Goal: Task Accomplishment & Management: Manage account settings

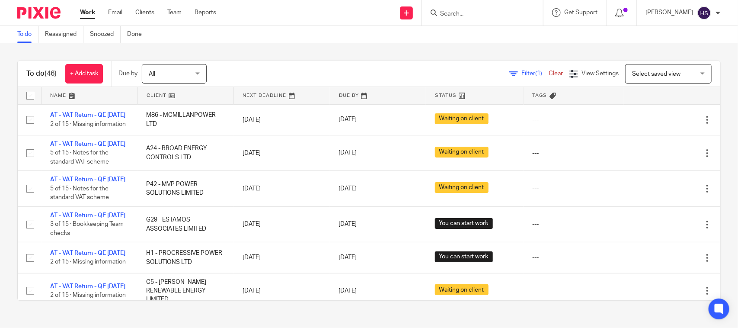
drag, startPoint x: 251, startPoint y: 130, endPoint x: 266, endPoint y: 76, distance: 55.7
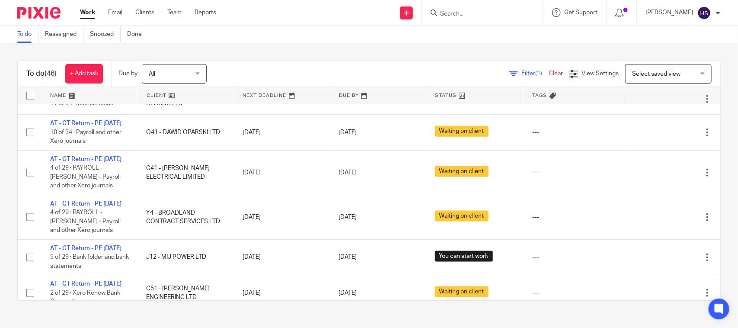
scroll to position [396, 0]
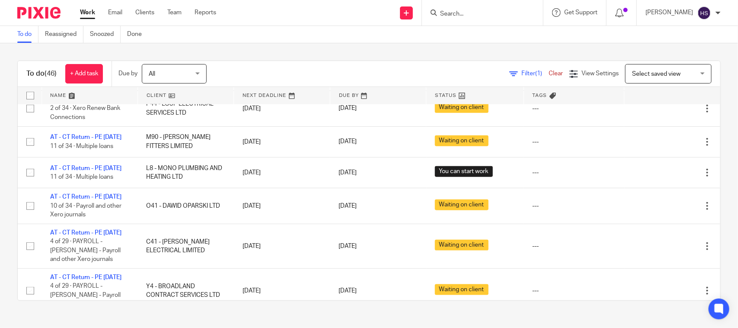
click at [301, 64] on div "Filter (1) Clear View Settings View Settings (1) Filters Clear Save Manage save…" at bounding box center [471, 73] width 499 height 19
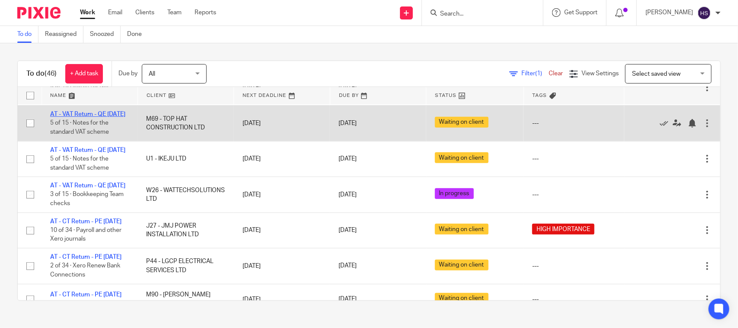
click at [90, 117] on link "AT - VAT Return - QE [DATE]" at bounding box center [87, 114] width 75 height 6
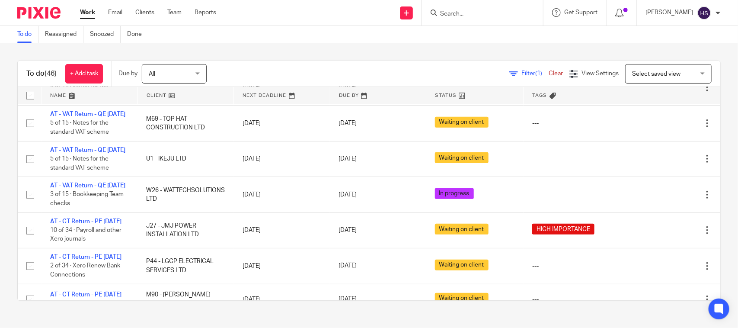
click at [87, 5] on div "Work Email Clients Team Reports Work Email Clients Team Reports Settings" at bounding box center [150, 13] width 158 height 26
click at [85, 10] on link "Work" at bounding box center [87, 12] width 15 height 9
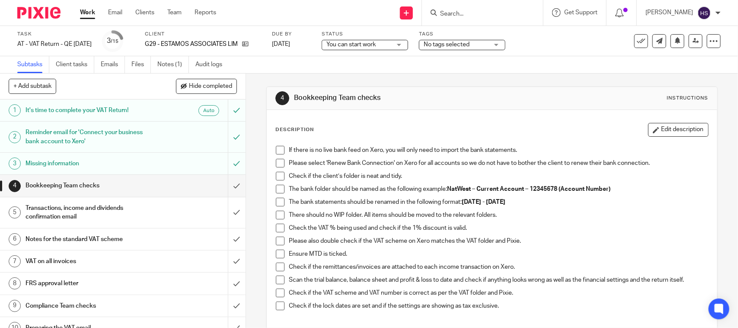
click at [391, 50] on div "Status You can start work You can start work Not started You can start work In …" at bounding box center [365, 41] width 86 height 21
click at [391, 42] on span "You can start work" at bounding box center [358, 44] width 65 height 9
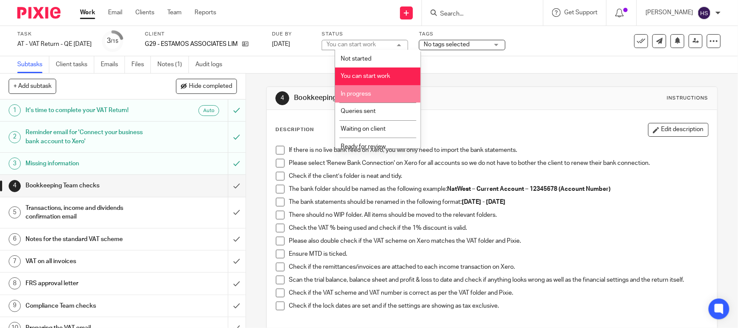
click at [362, 91] on span "In progress" at bounding box center [356, 94] width 30 height 6
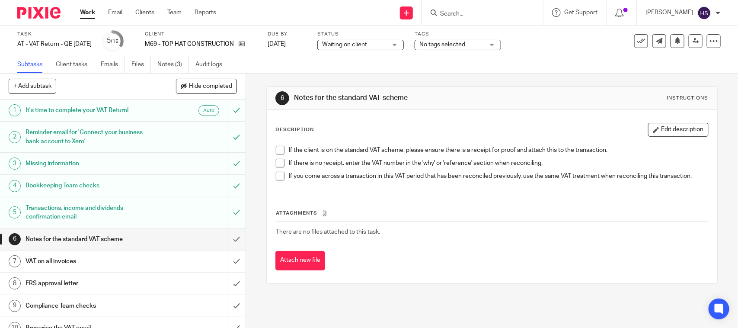
drag, startPoint x: 381, startPoint y: 44, endPoint x: 375, endPoint y: 51, distance: 9.5
click at [381, 44] on span "Waiting on client" at bounding box center [354, 44] width 65 height 9
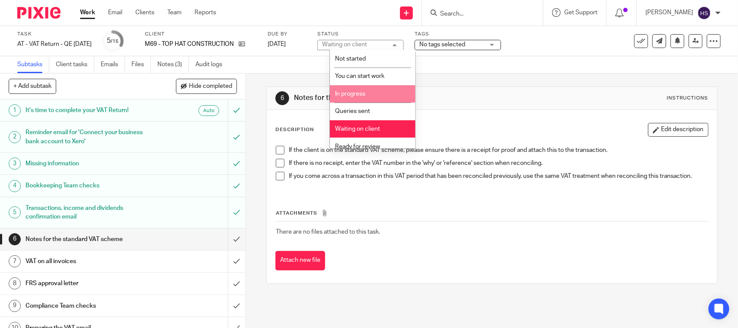
click at [360, 91] on span "In progress" at bounding box center [351, 94] width 30 height 6
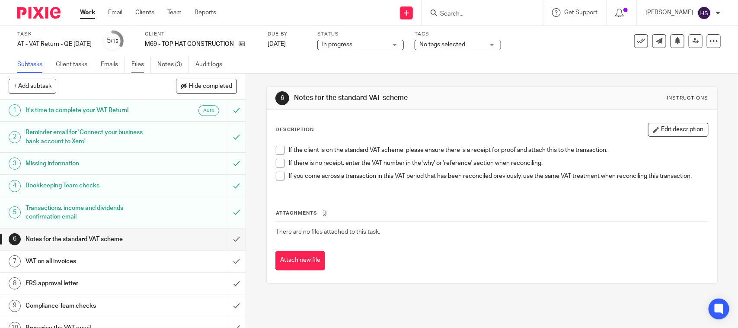
drag, startPoint x: 139, startPoint y: 61, endPoint x: 163, endPoint y: 67, distance: 24.9
click at [139, 61] on link "Files" at bounding box center [140, 64] width 19 height 17
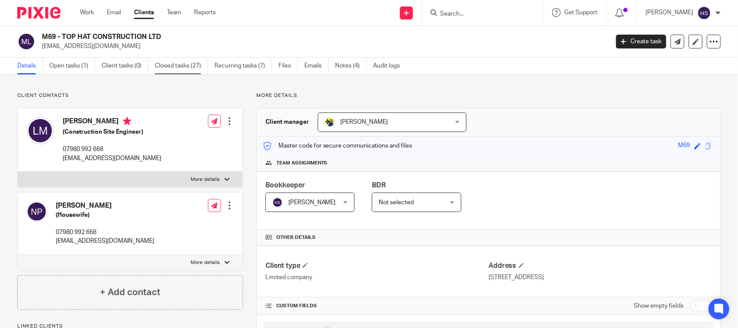
click at [203, 68] on link "Closed tasks (27)" at bounding box center [181, 66] width 53 height 17
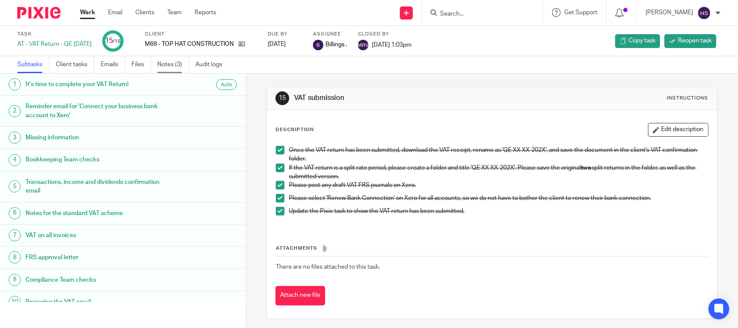
click at [167, 58] on link "Notes (3)" at bounding box center [173, 64] width 32 height 17
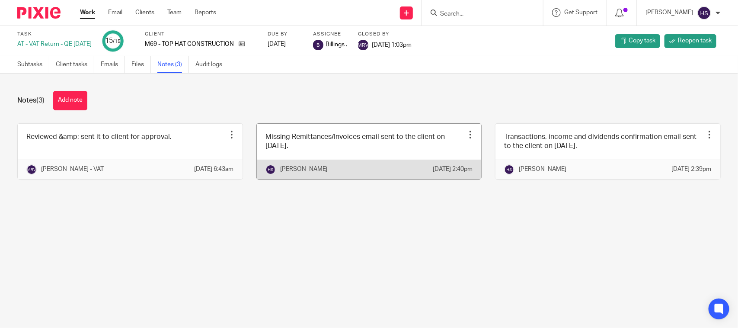
click at [323, 148] on link at bounding box center [369, 151] width 225 height 55
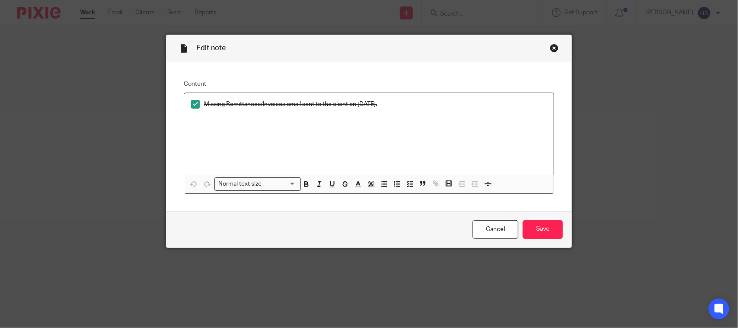
click at [550, 50] on div "Close this dialog window" at bounding box center [554, 48] width 9 height 9
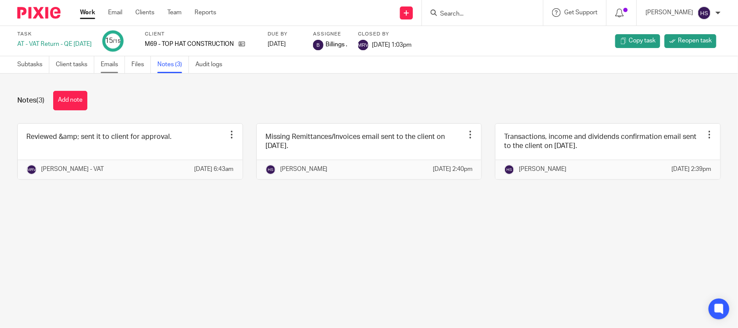
click at [101, 65] on link "Emails" at bounding box center [113, 64] width 24 height 17
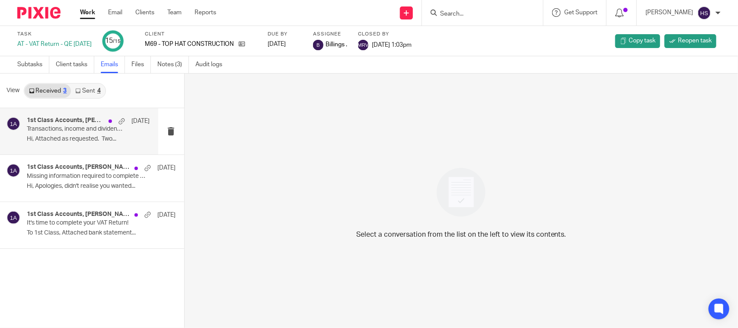
click at [65, 121] on h4 "1st Class Accounts, Lukman Matadar" at bounding box center [65, 120] width 77 height 7
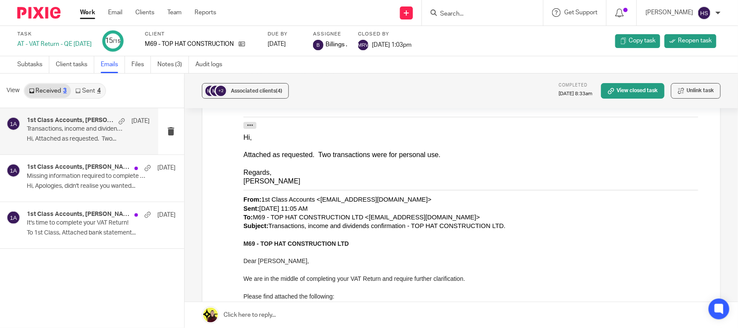
scroll to position [288, 0]
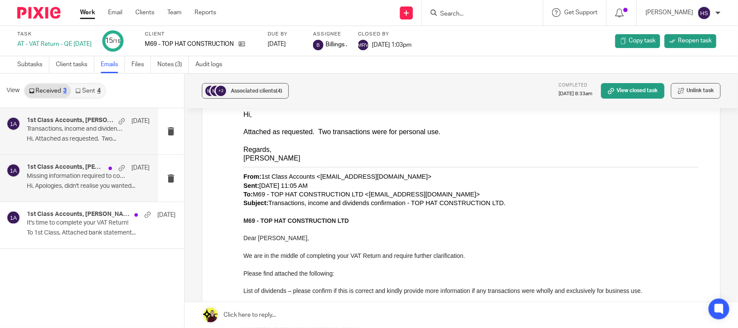
click at [56, 182] on div "1st Class Accounts, Lukman Matadar 15 May Missing information required to compl…" at bounding box center [88, 177] width 123 height 29
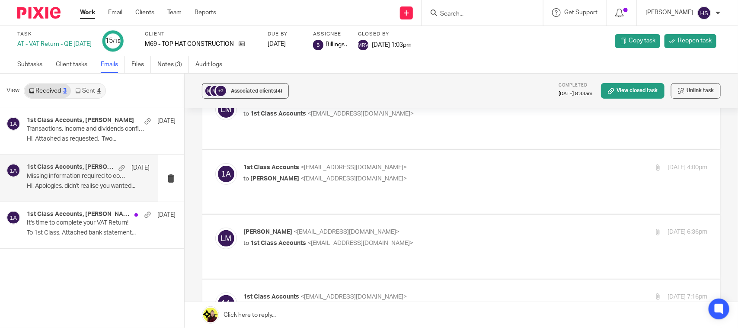
scroll to position [162, 0]
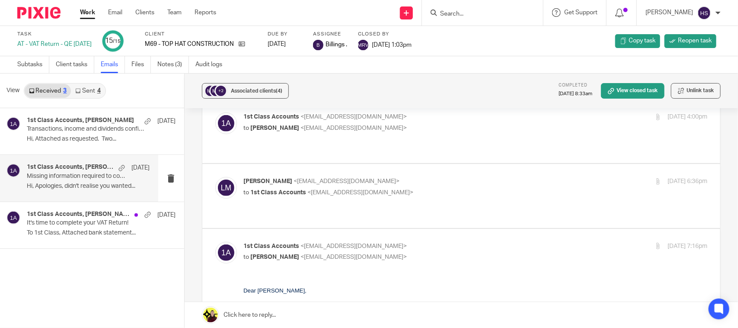
click at [421, 177] on p "Lukman Matadar <tophatconstruction@outlook.com>" at bounding box center [398, 181] width 310 height 9
checkbox input "true"
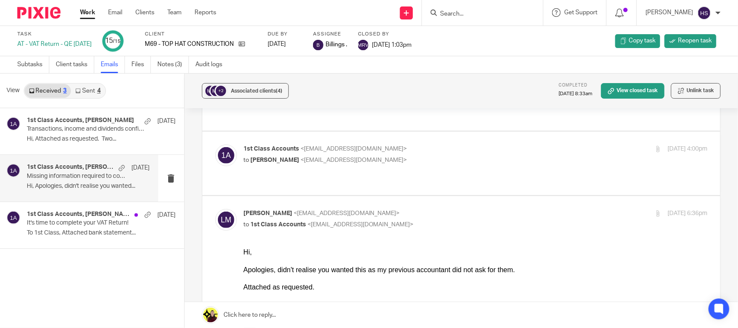
scroll to position [126, 0]
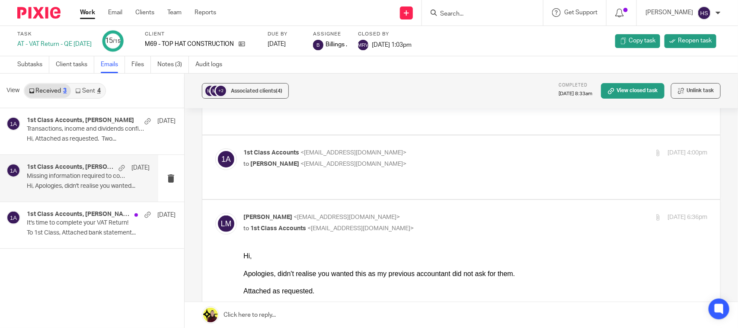
click at [451, 167] on p "to Lukman Matadar <tophatconstruction@outlook.com>" at bounding box center [398, 164] width 310 height 9
checkbox input "true"
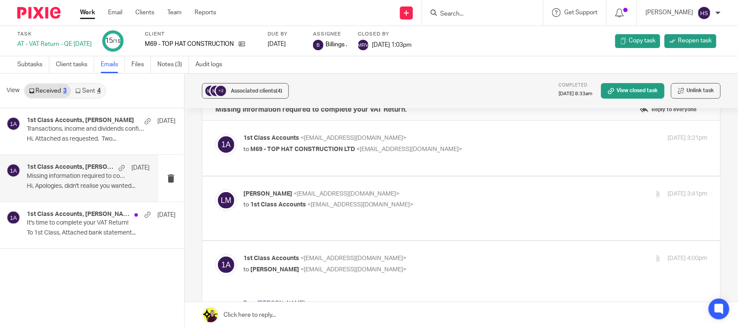
scroll to position [18, 0]
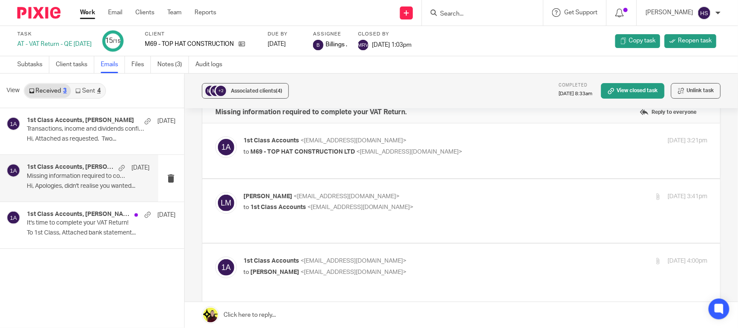
click at [432, 224] on div "Lukman Matadar <tophatconstruction@outlook.com> to 1st Class Accounts <info@1st…" at bounding box center [461, 211] width 492 height 38
click at [433, 208] on p "to 1st Class Accounts <info@1stclassaccounts.co.uk>" at bounding box center [398, 207] width 310 height 9
checkbox input "true"
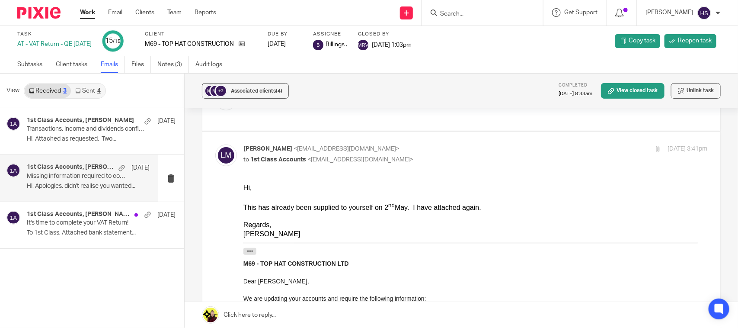
scroll to position [72, 0]
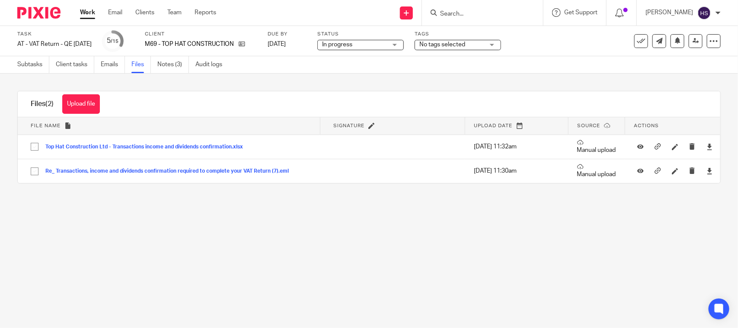
drag, startPoint x: 0, startPoint y: 0, endPoint x: 78, endPoint y: 102, distance: 128.7
click at [77, 102] on button "Upload file" at bounding box center [81, 103] width 38 height 19
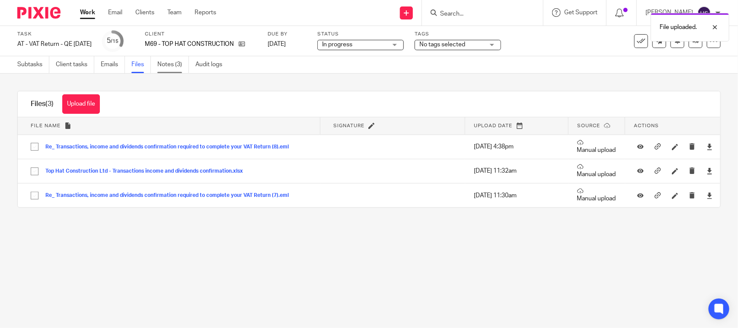
click at [174, 63] on link "Notes (3)" at bounding box center [173, 64] width 32 height 17
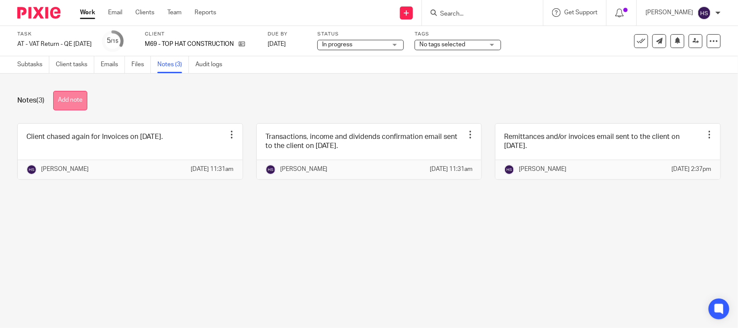
click at [83, 105] on button "Add note" at bounding box center [70, 100] width 34 height 19
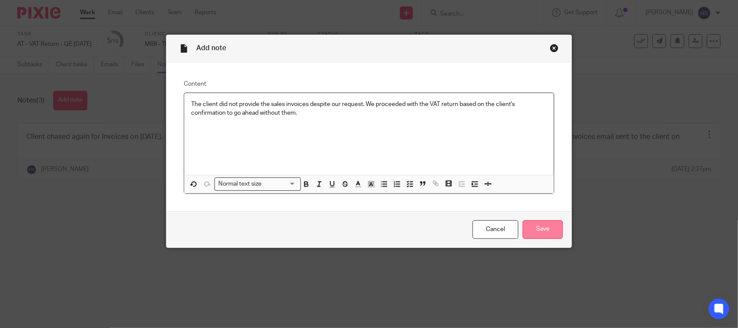
click at [524, 227] on input "Save" at bounding box center [543, 229] width 40 height 19
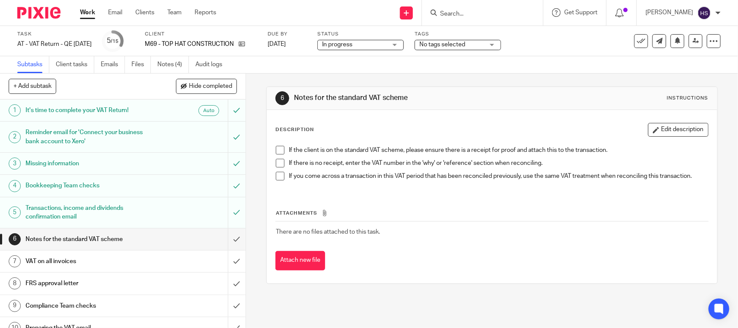
click at [280, 150] on span at bounding box center [280, 150] width 9 height 9
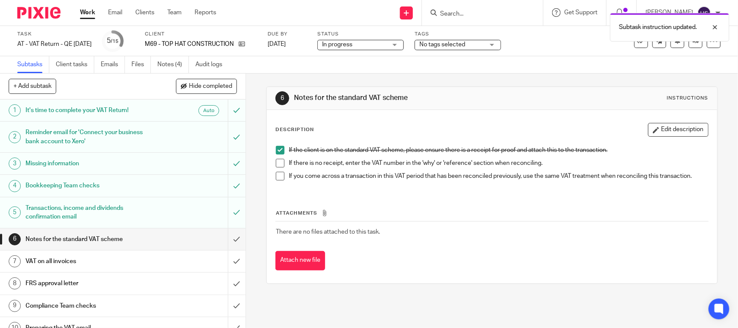
click at [278, 164] on span at bounding box center [280, 163] width 9 height 9
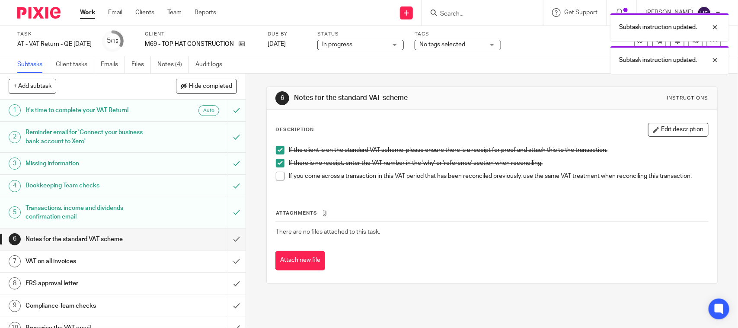
click at [277, 178] on span at bounding box center [280, 176] width 9 height 9
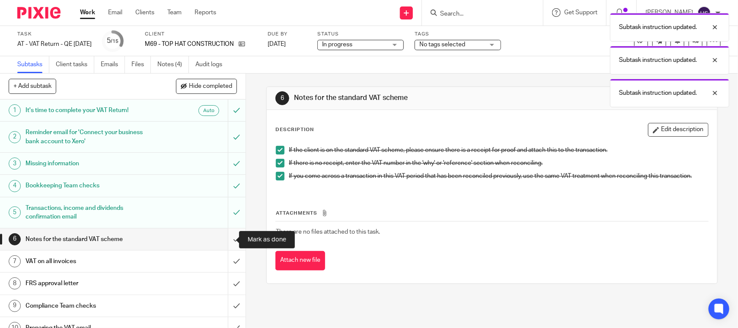
click at [229, 238] on input "submit" at bounding box center [123, 239] width 246 height 22
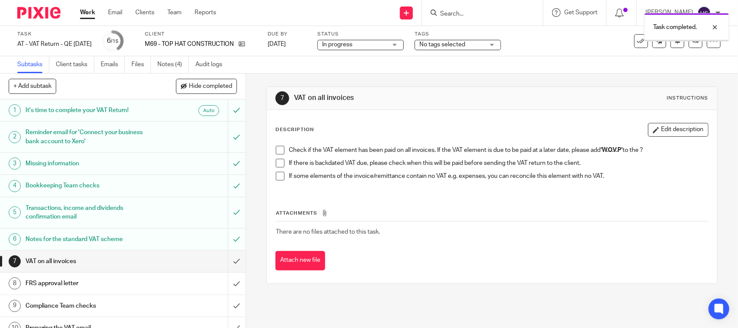
click at [281, 152] on span at bounding box center [280, 150] width 9 height 9
click at [280, 166] on span at bounding box center [280, 163] width 9 height 9
click at [279, 174] on span at bounding box center [280, 176] width 9 height 9
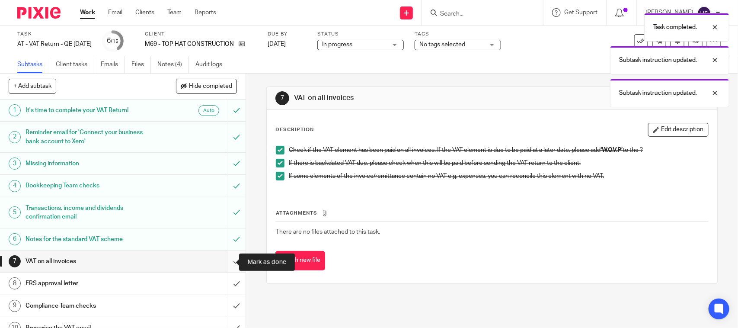
click at [227, 258] on input "submit" at bounding box center [123, 261] width 246 height 22
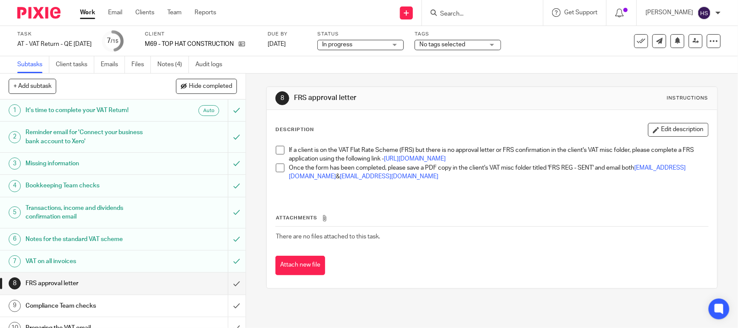
click at [272, 147] on div "If a client is on the VAT Flat Rate Scheme (FRS) but there is no approval lette…" at bounding box center [492, 168] width 441 height 54
click at [276, 147] on span at bounding box center [280, 150] width 9 height 9
drag, startPoint x: 279, startPoint y: 173, endPoint x: 265, endPoint y: 191, distance: 22.5
click at [279, 172] on span at bounding box center [280, 167] width 9 height 9
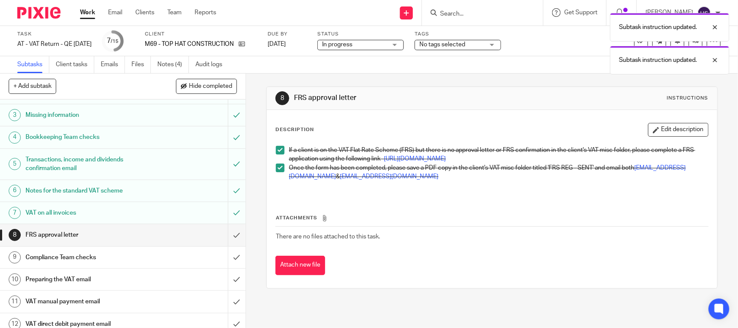
scroll to position [54, 0]
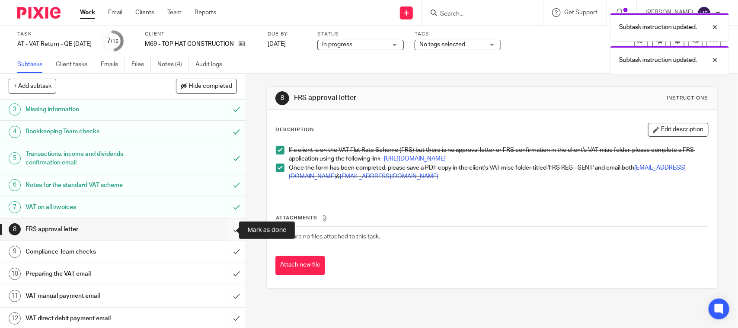
click at [228, 230] on input "submit" at bounding box center [123, 229] width 246 height 22
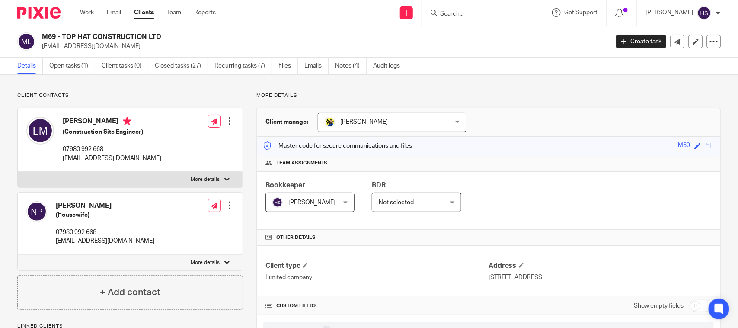
click at [270, 35] on h2 "M69 - TOP HAT CONSTRUCTION LTD" at bounding box center [266, 36] width 449 height 9
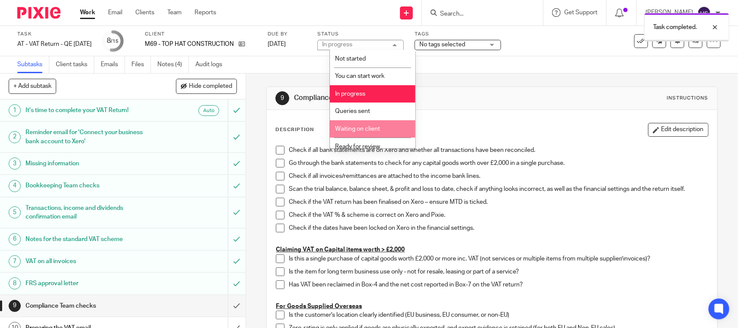
scroll to position [41, 0]
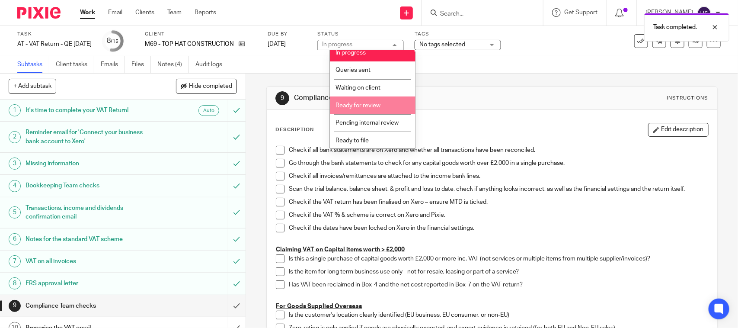
click at [371, 106] on span "Ready for review" at bounding box center [358, 105] width 45 height 6
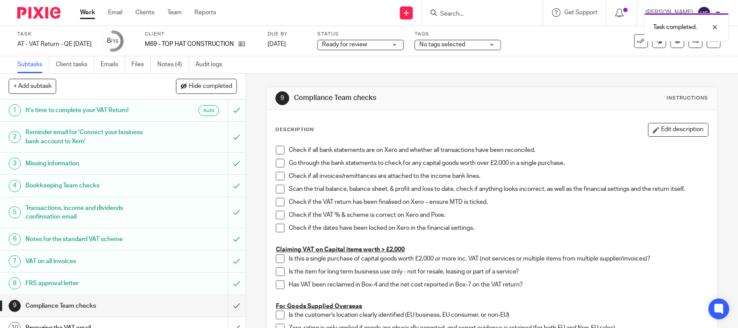
click at [690, 48] on div "Task AT - VAT Return - QE [DATE] Save AT - VAT Return - QE [DATE] 8 /15 Client …" at bounding box center [369, 41] width 704 height 21
click at [689, 44] on link at bounding box center [696, 41] width 14 height 14
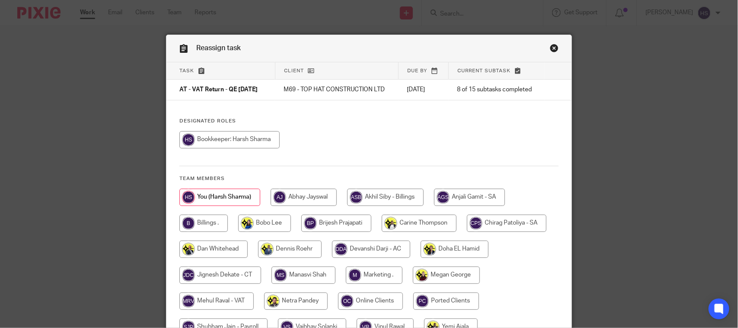
click at [550, 45] on link "Close this dialog window" at bounding box center [554, 50] width 9 height 12
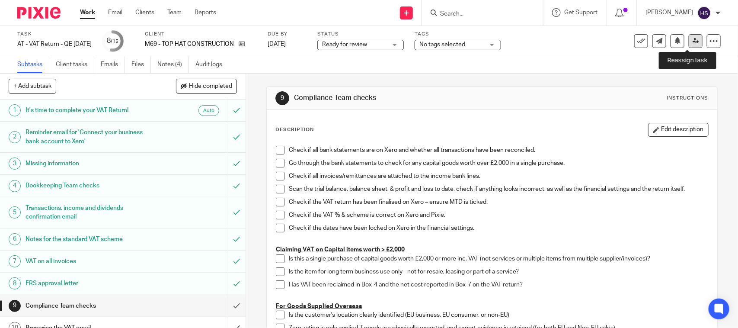
click at [693, 40] on icon at bounding box center [696, 41] width 6 height 6
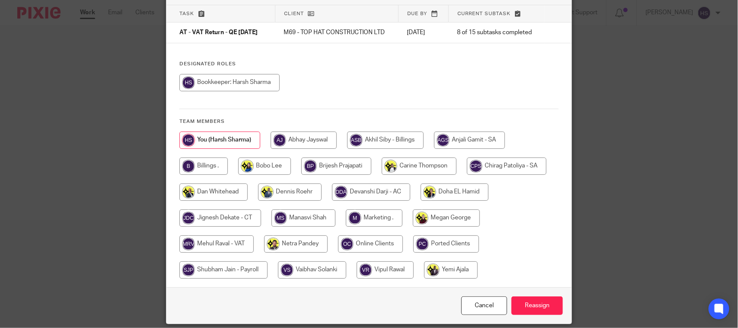
scroll to position [94, 0]
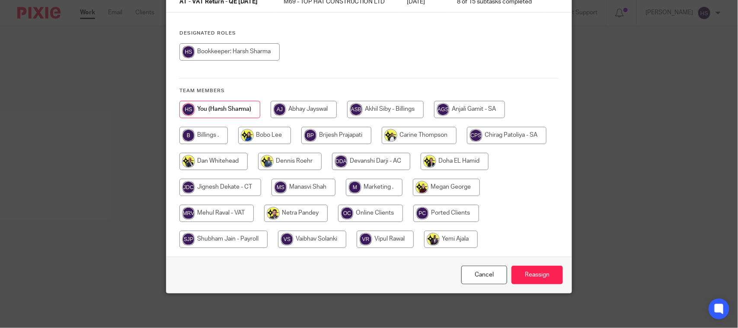
click at [236, 218] on input "radio" at bounding box center [216, 213] width 74 height 17
radio input "true"
click at [560, 275] on div "Cancel Reassign" at bounding box center [368, 274] width 405 height 36
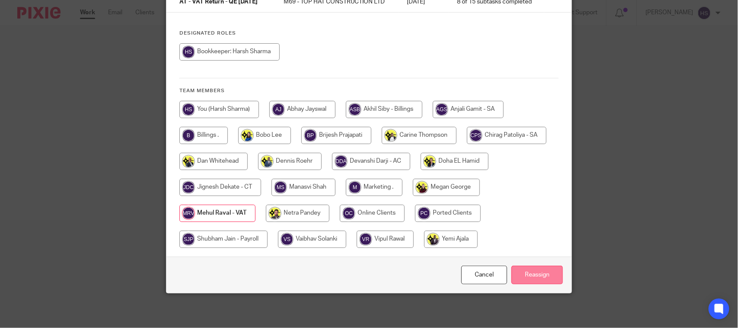
click at [521, 273] on input "Reassign" at bounding box center [537, 275] width 51 height 19
